Goal: Check status: Check status

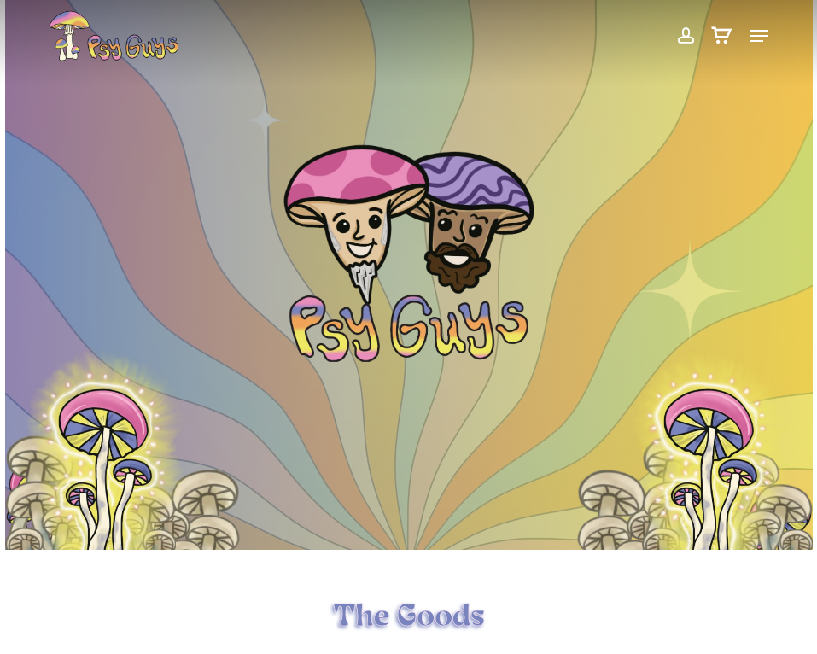
click at [690, 32] on span at bounding box center [685, 35] width 18 height 29
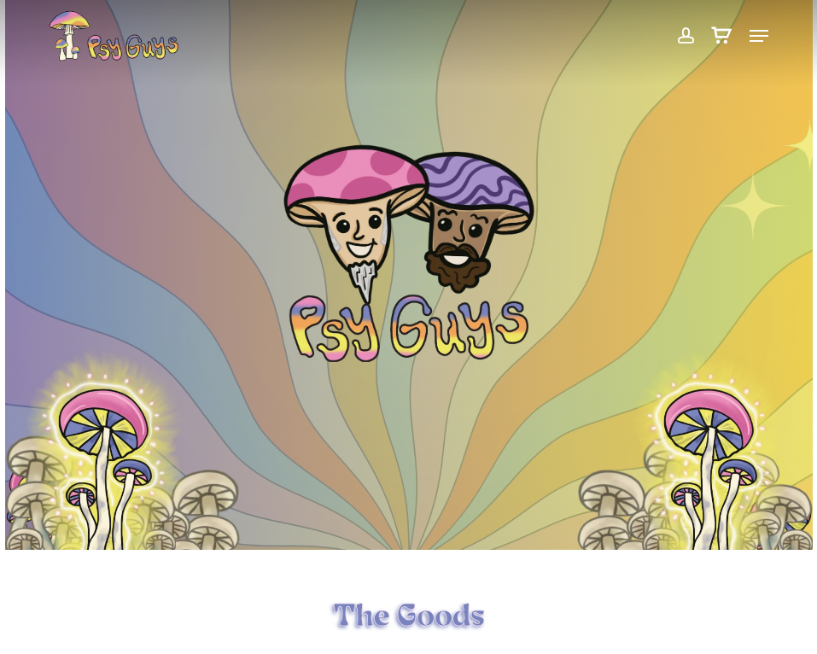
click at [690, 32] on span at bounding box center [685, 35] width 18 height 29
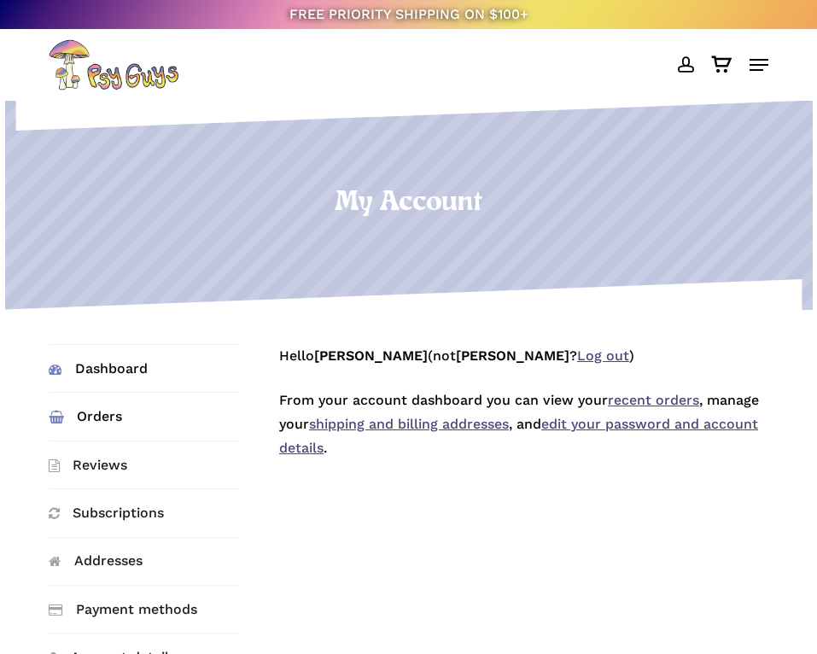
click at [92, 402] on link "Orders" at bounding box center [144, 416] width 190 height 47
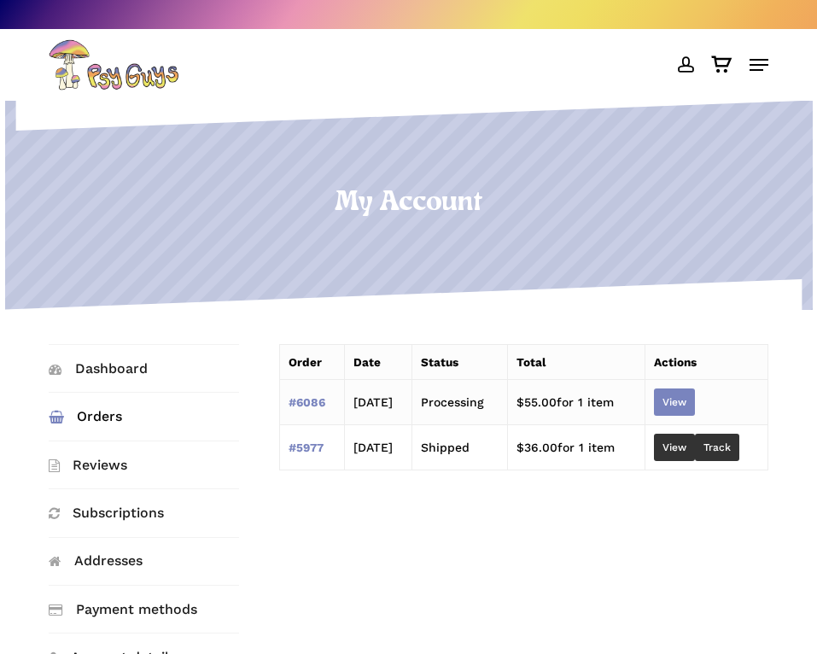
click at [690, 389] on link "View" at bounding box center [674, 401] width 41 height 27
